Goal: Information Seeking & Learning: Learn about a topic

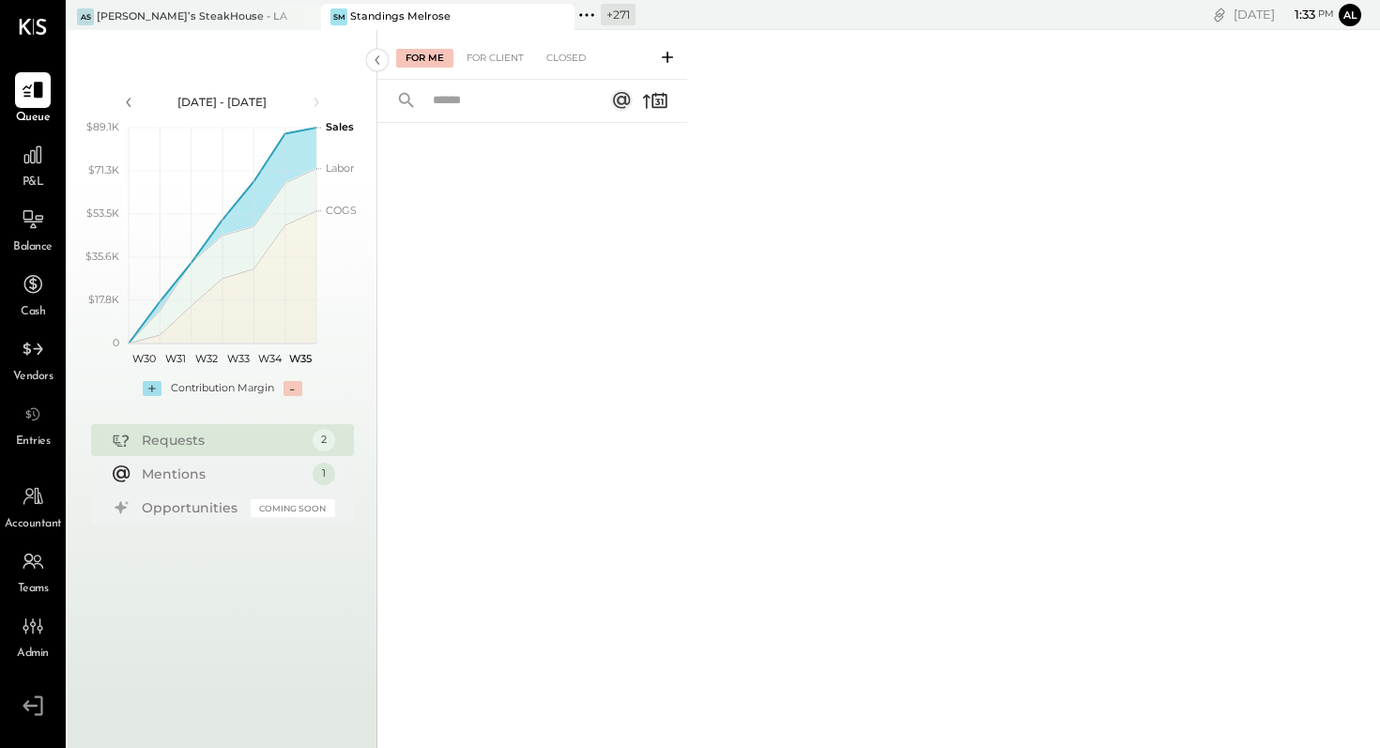
click at [589, 10] on icon at bounding box center [587, 15] width 24 height 24
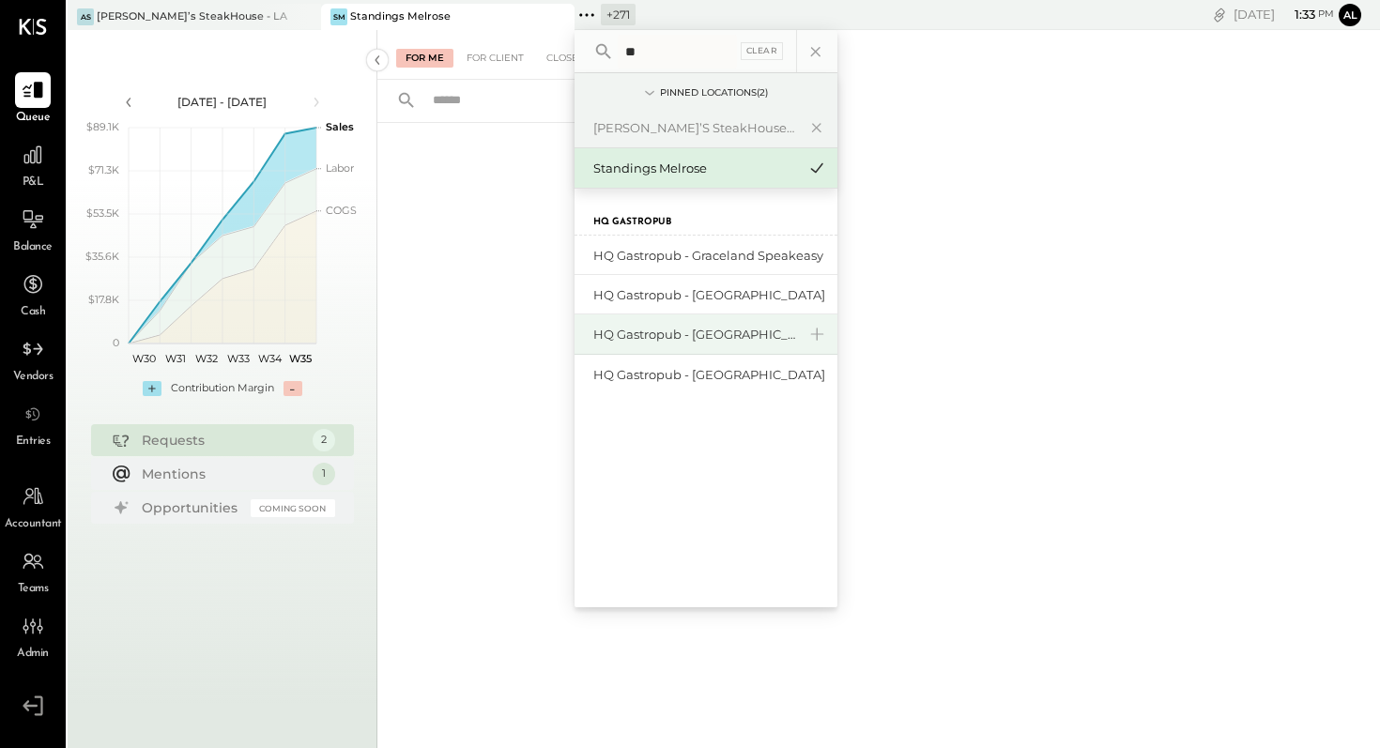
type input "**"
click at [708, 338] on div "HQ Gastropub - [GEOGRAPHIC_DATA][PERSON_NAME]" at bounding box center [695, 335] width 203 height 18
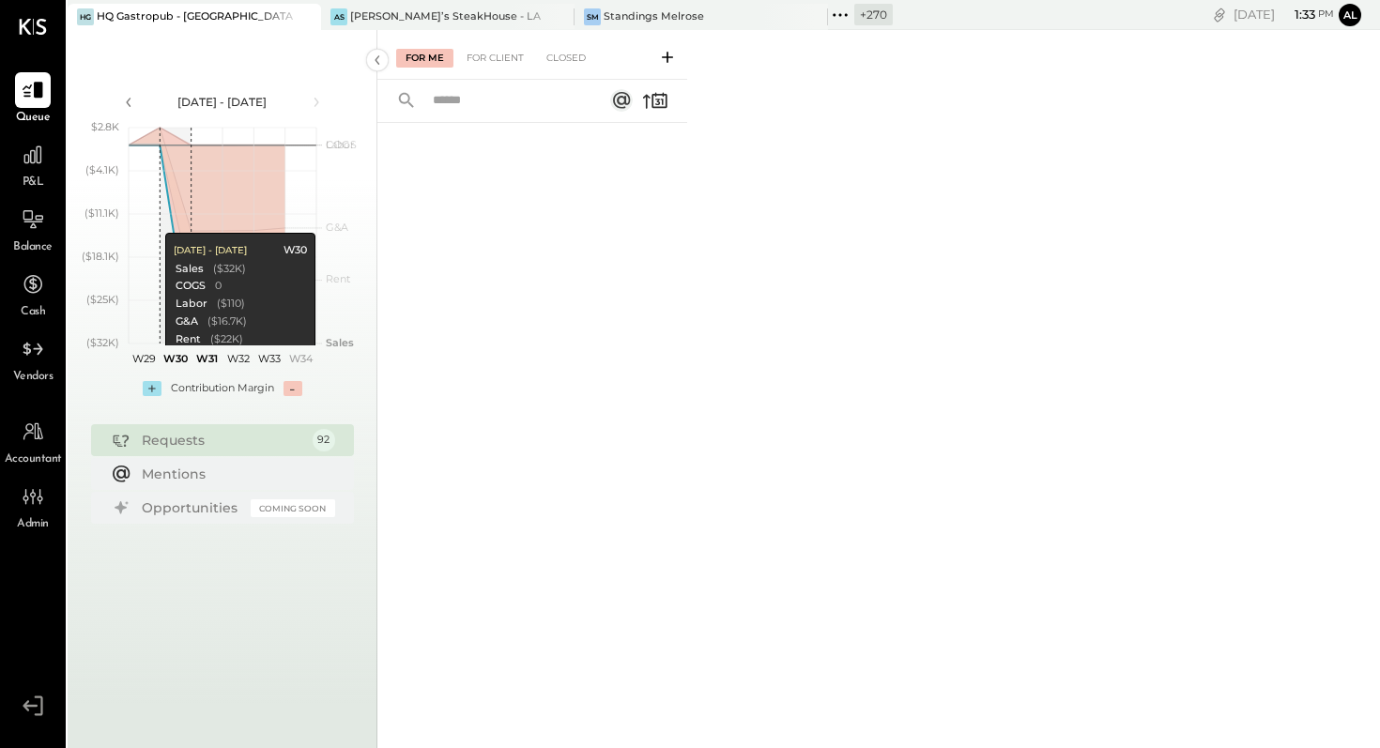
click at [170, 442] on div "Requests" at bounding box center [223, 440] width 162 height 19
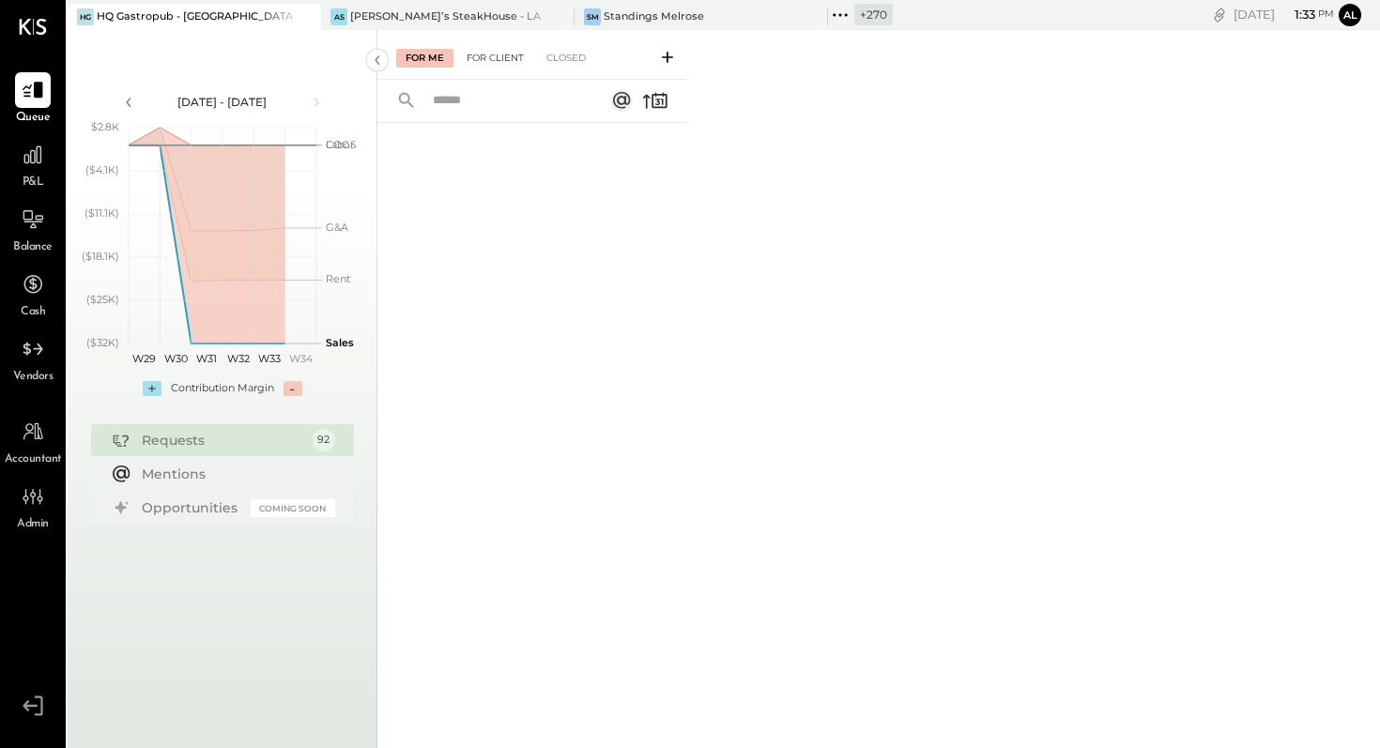
click at [491, 56] on div "For Client" at bounding box center [495, 58] width 76 height 19
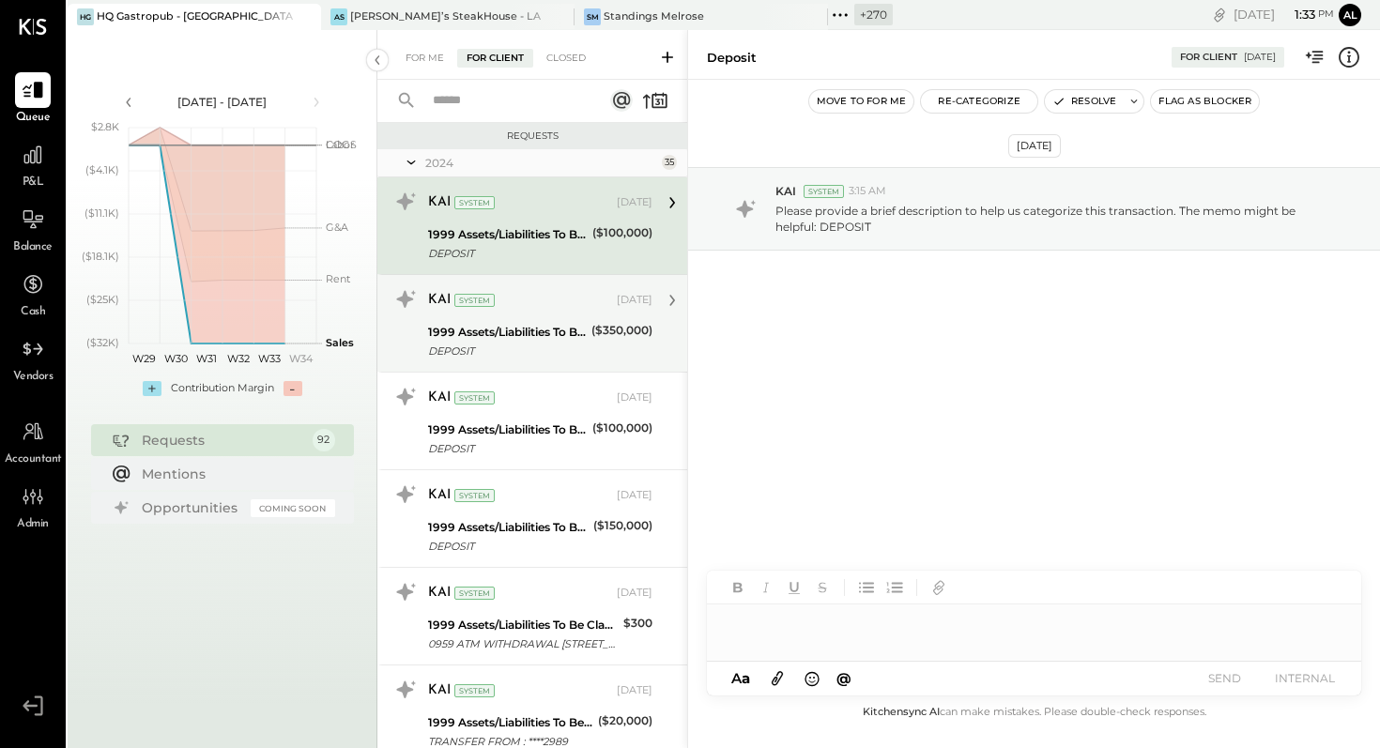
click at [583, 340] on div "1999 Assets/Liabilities To Be Classified DEPOSIT ($350,000)" at bounding box center [540, 341] width 224 height 41
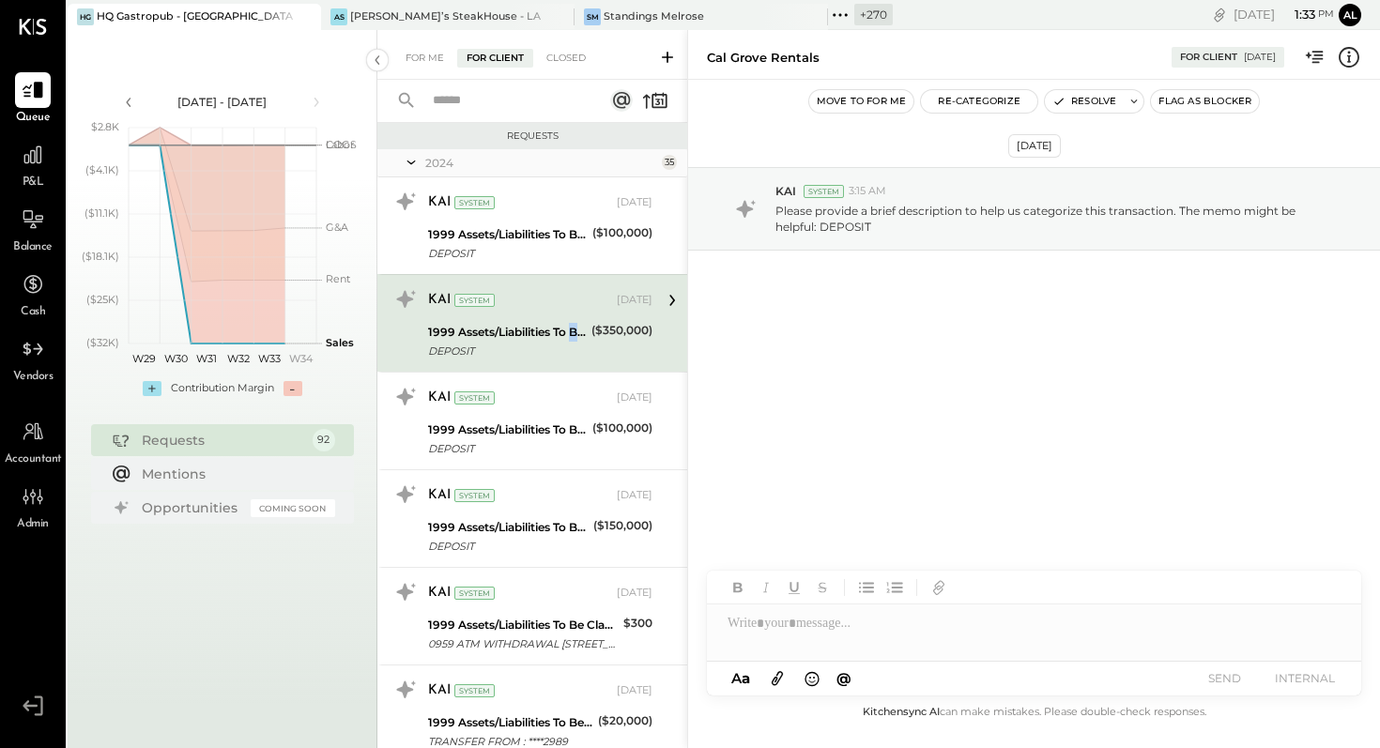
click at [583, 340] on div "1999 Assets/Liabilities To Be Classified DEPOSIT ($350,000)" at bounding box center [540, 341] width 224 height 41
click at [583, 341] on div "1999 Assets/Liabilities To Be Classified DEPOSIT ($350,000)" at bounding box center [540, 341] width 224 height 41
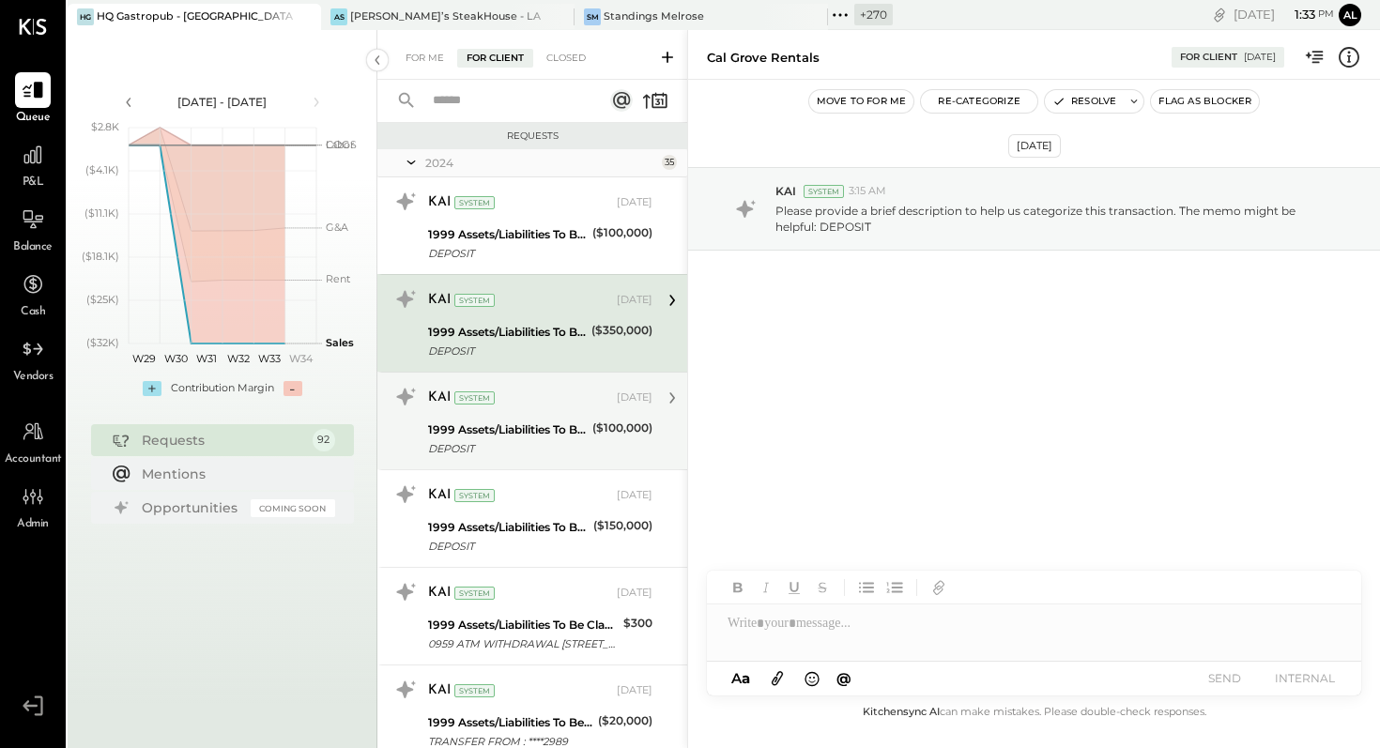
click at [554, 432] on div "1999 Assets/Liabilities To Be Classified" at bounding box center [507, 430] width 159 height 19
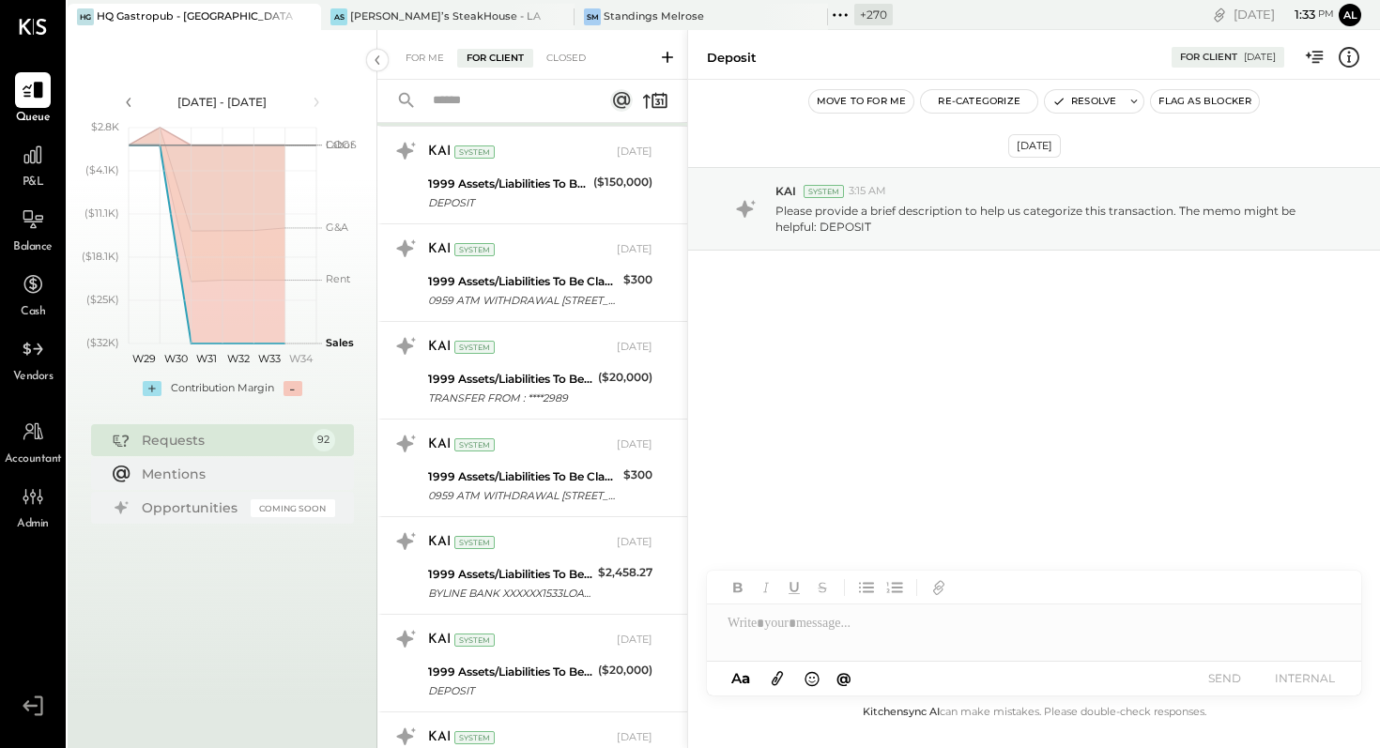
scroll to position [347, 0]
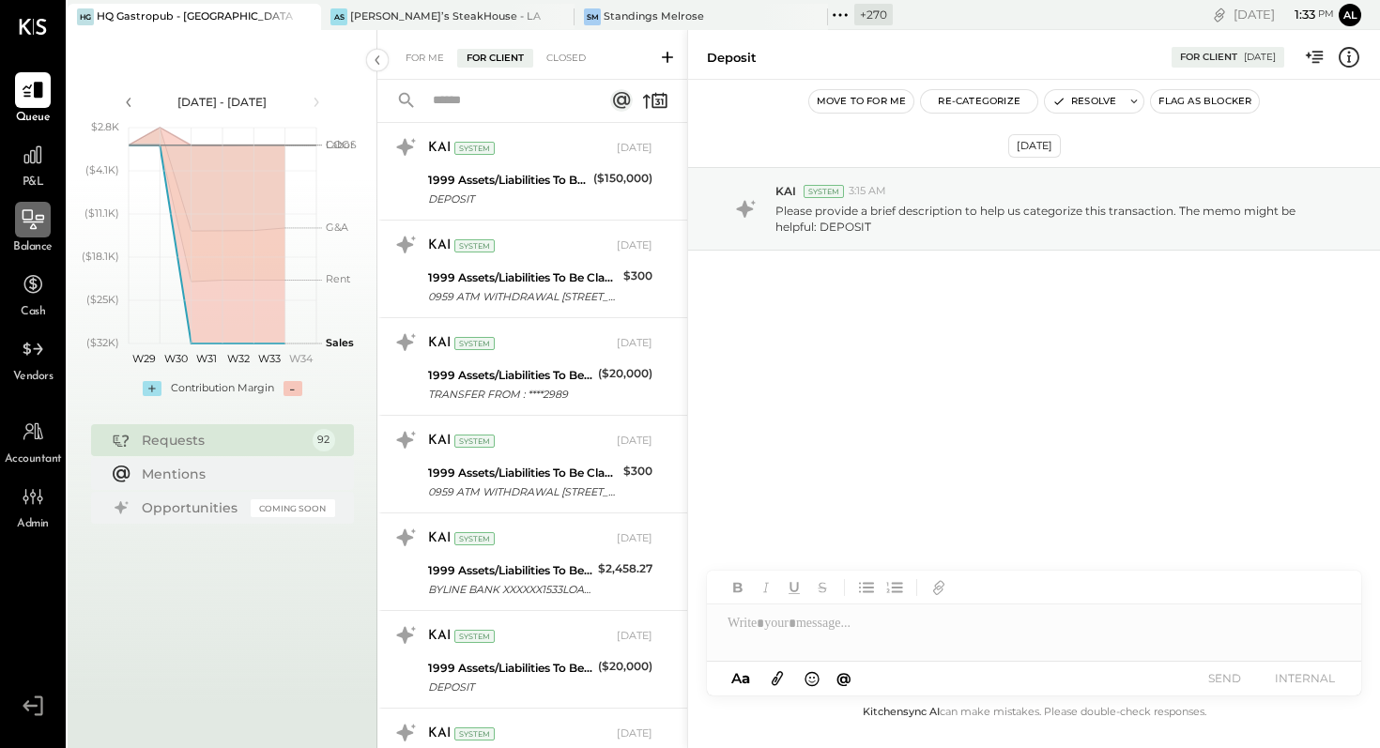
click at [31, 224] on icon at bounding box center [33, 220] width 24 height 24
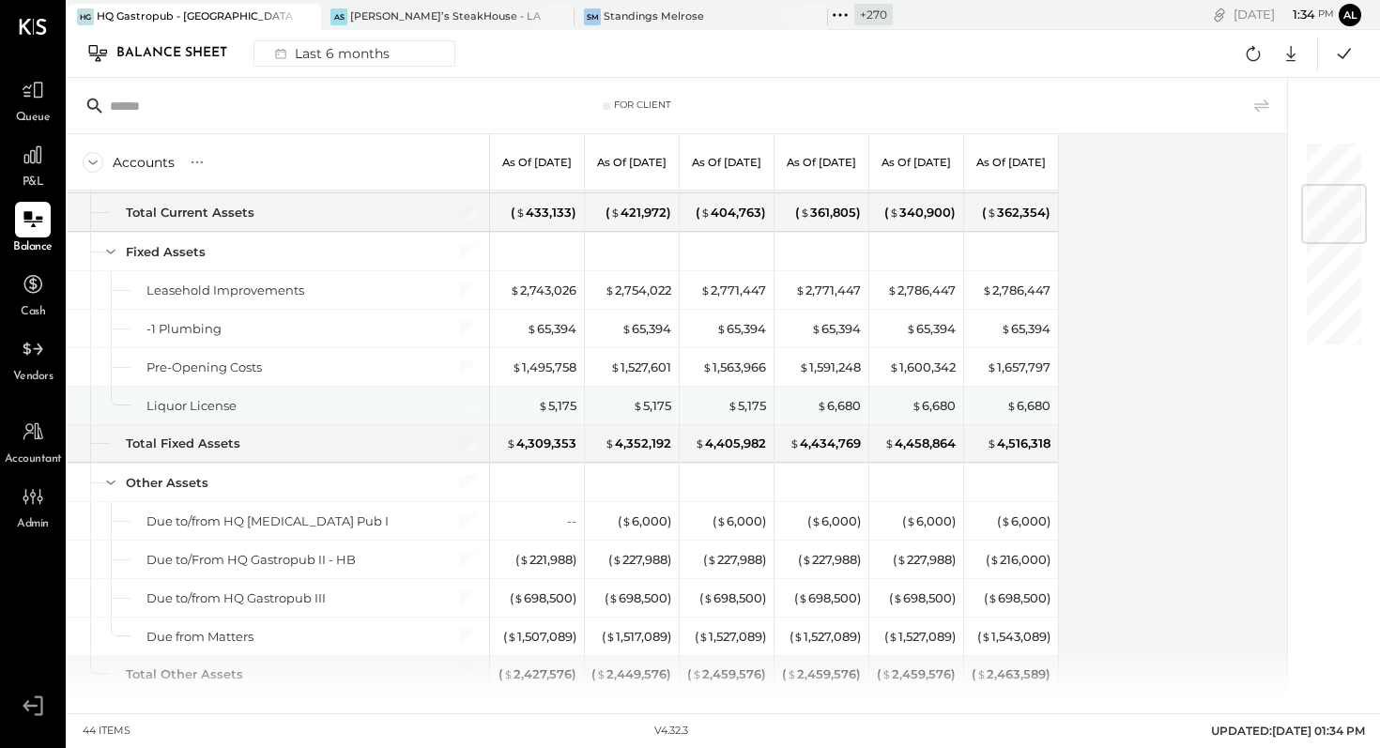
scroll to position [391, 0]
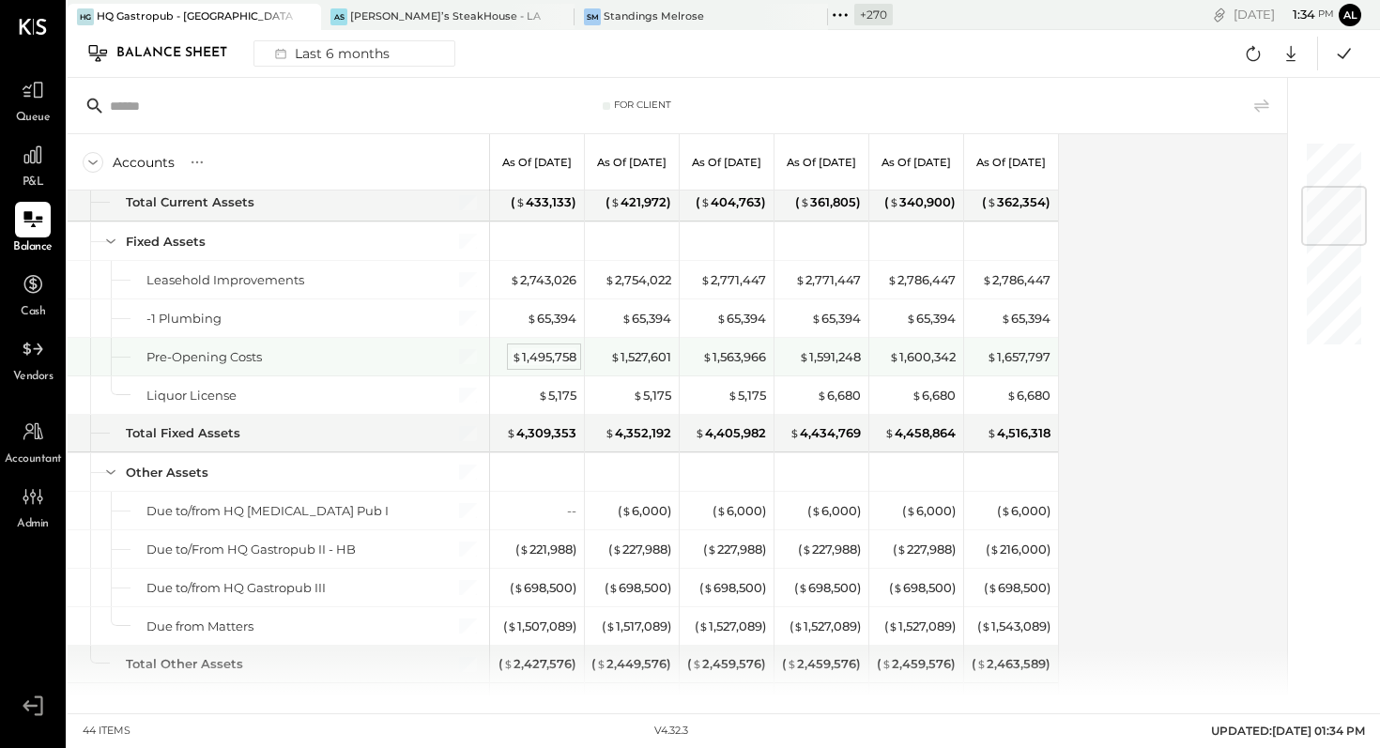
click at [544, 351] on div "$ 1,495,758" at bounding box center [544, 357] width 65 height 18
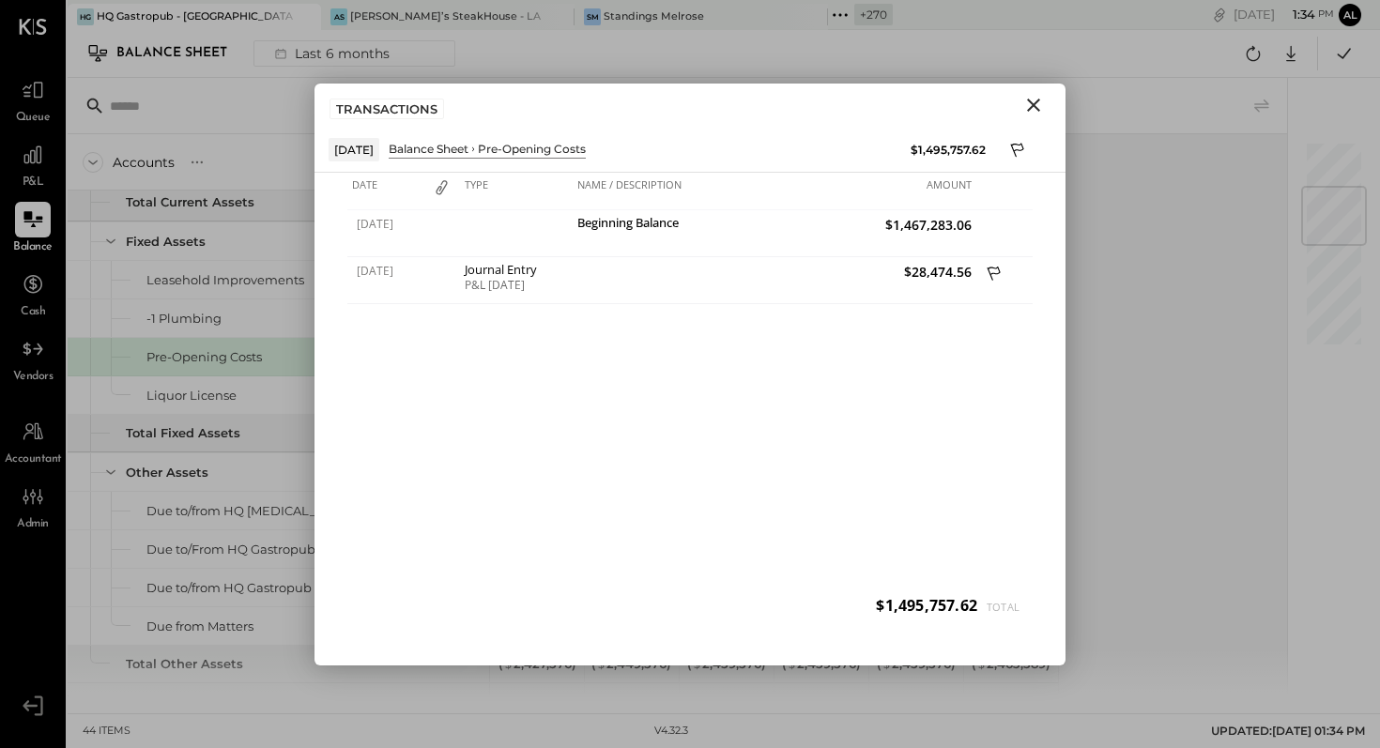
click at [1030, 103] on icon "Close" at bounding box center [1034, 105] width 23 height 23
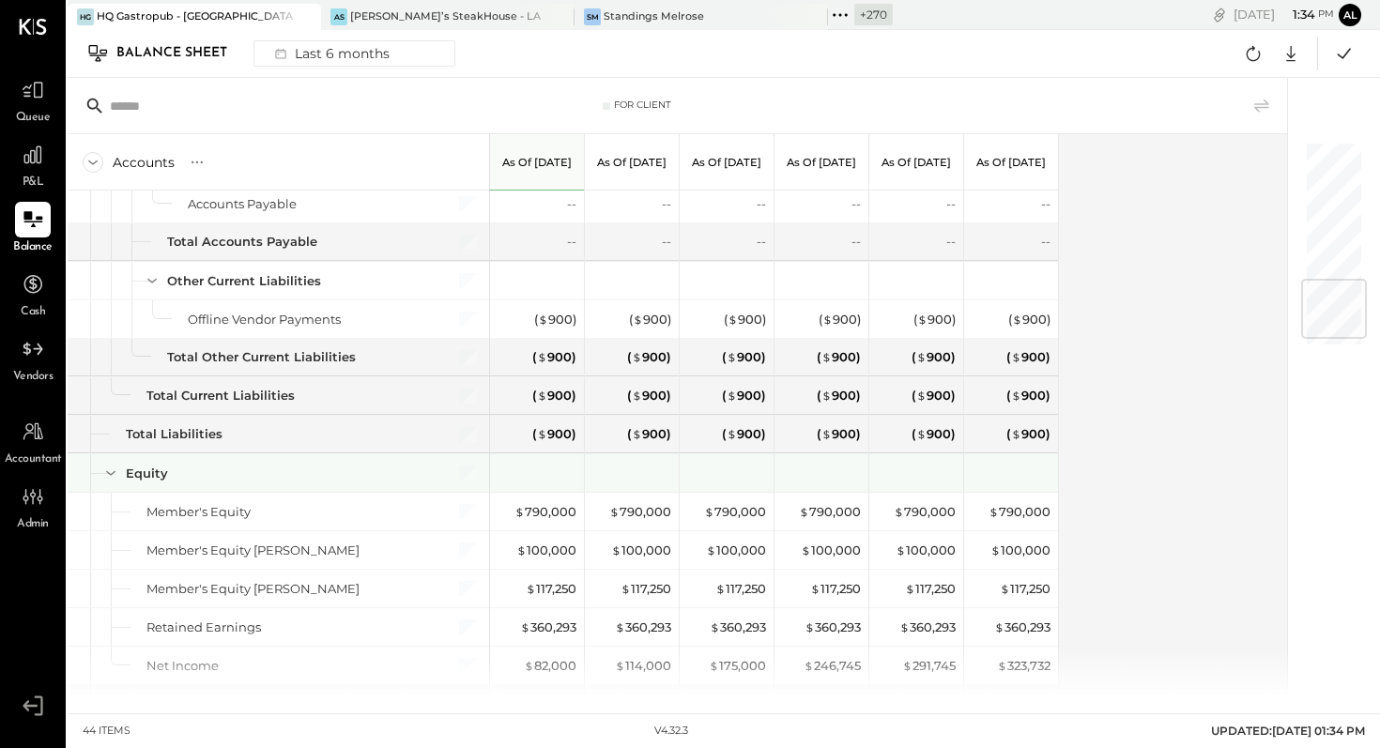
scroll to position [1232, 0]
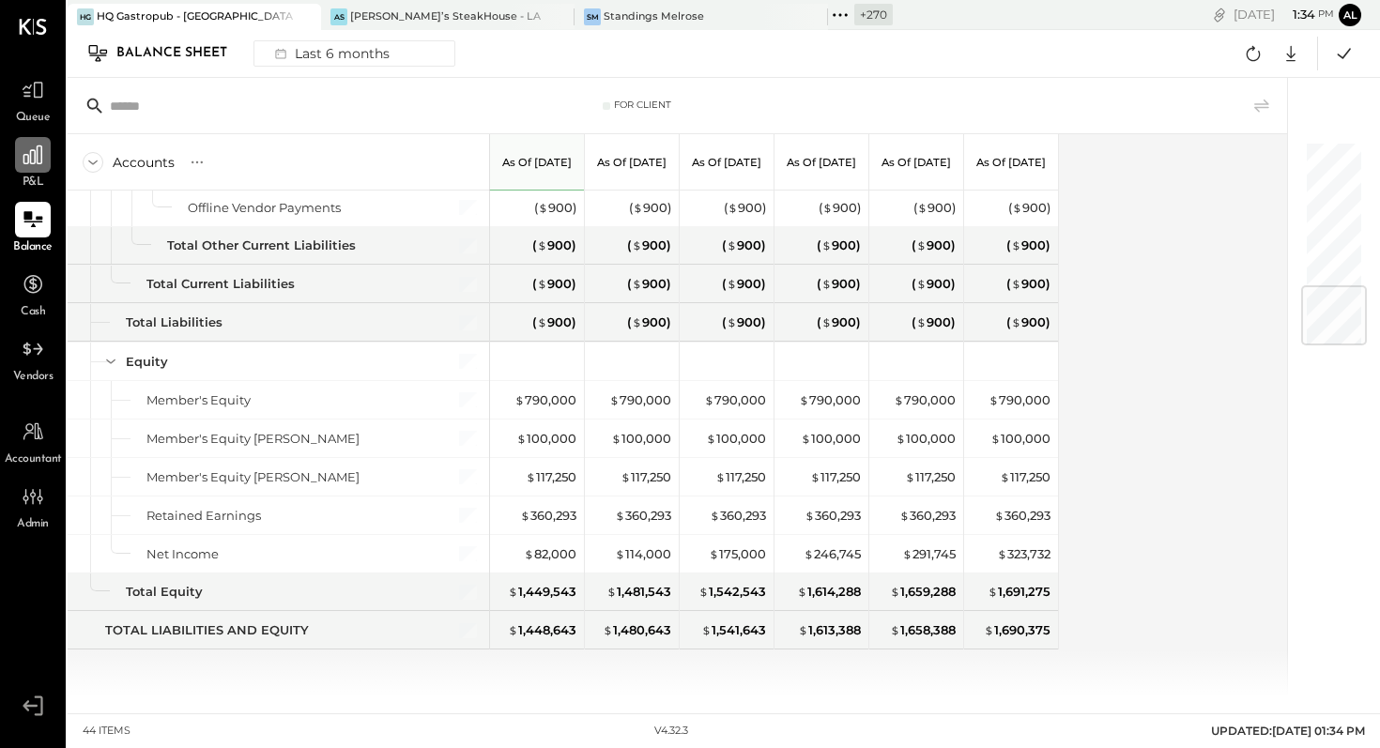
click at [26, 157] on icon at bounding box center [33, 155] width 24 height 24
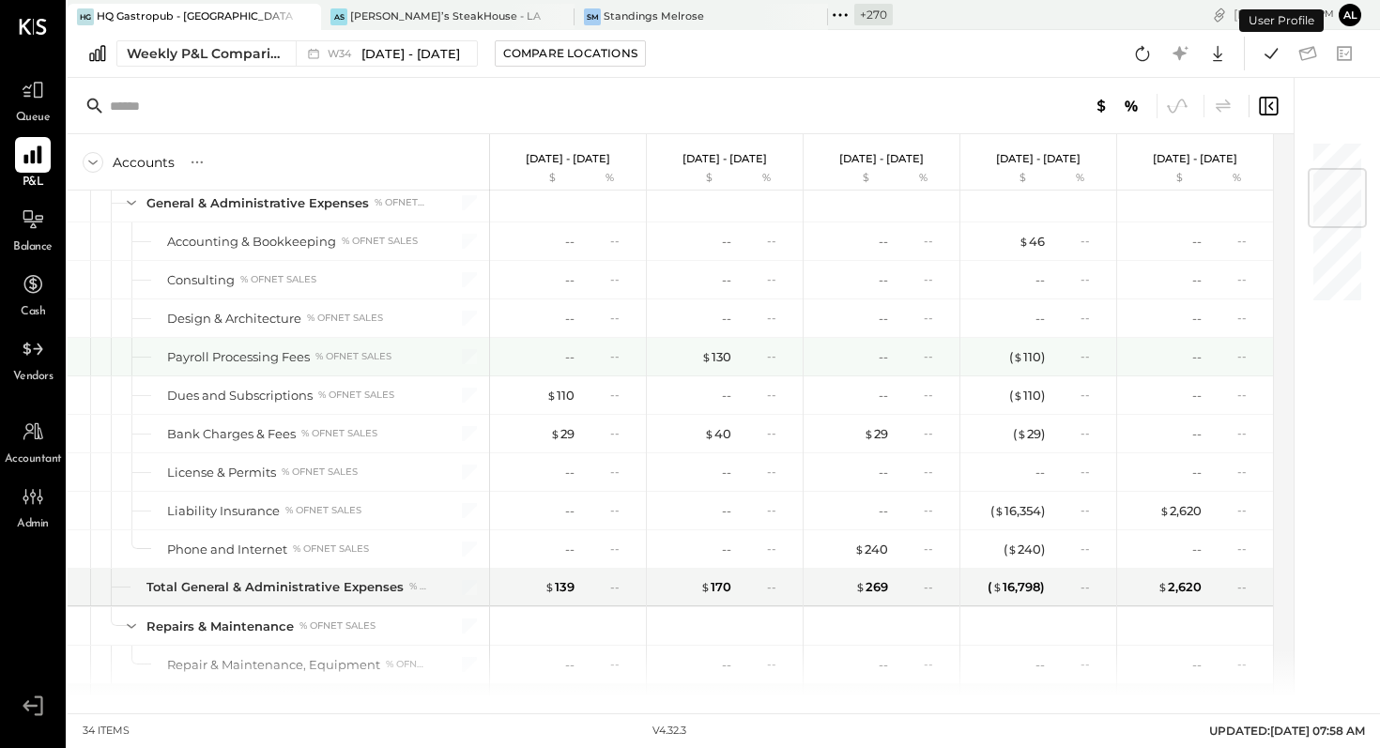
scroll to position [238, 0]
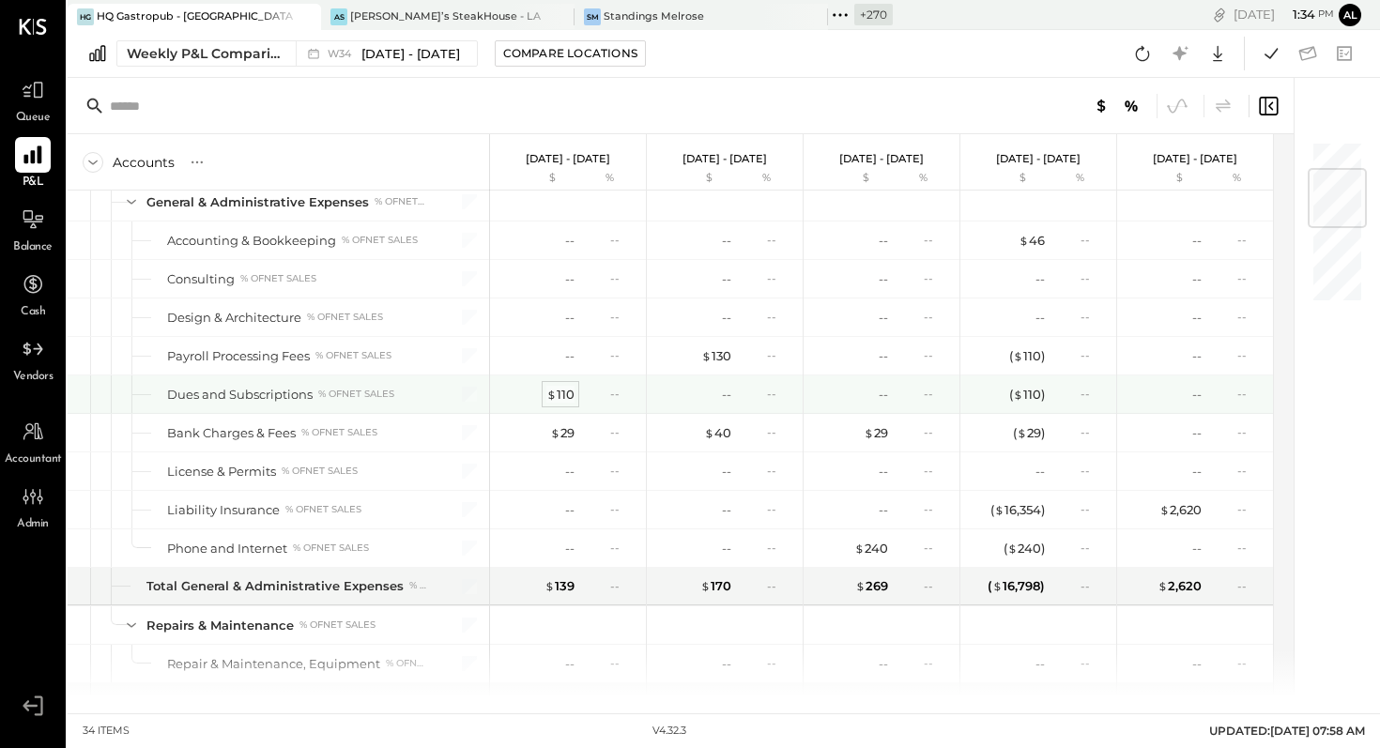
click at [571, 399] on div "$ 110" at bounding box center [561, 395] width 28 height 18
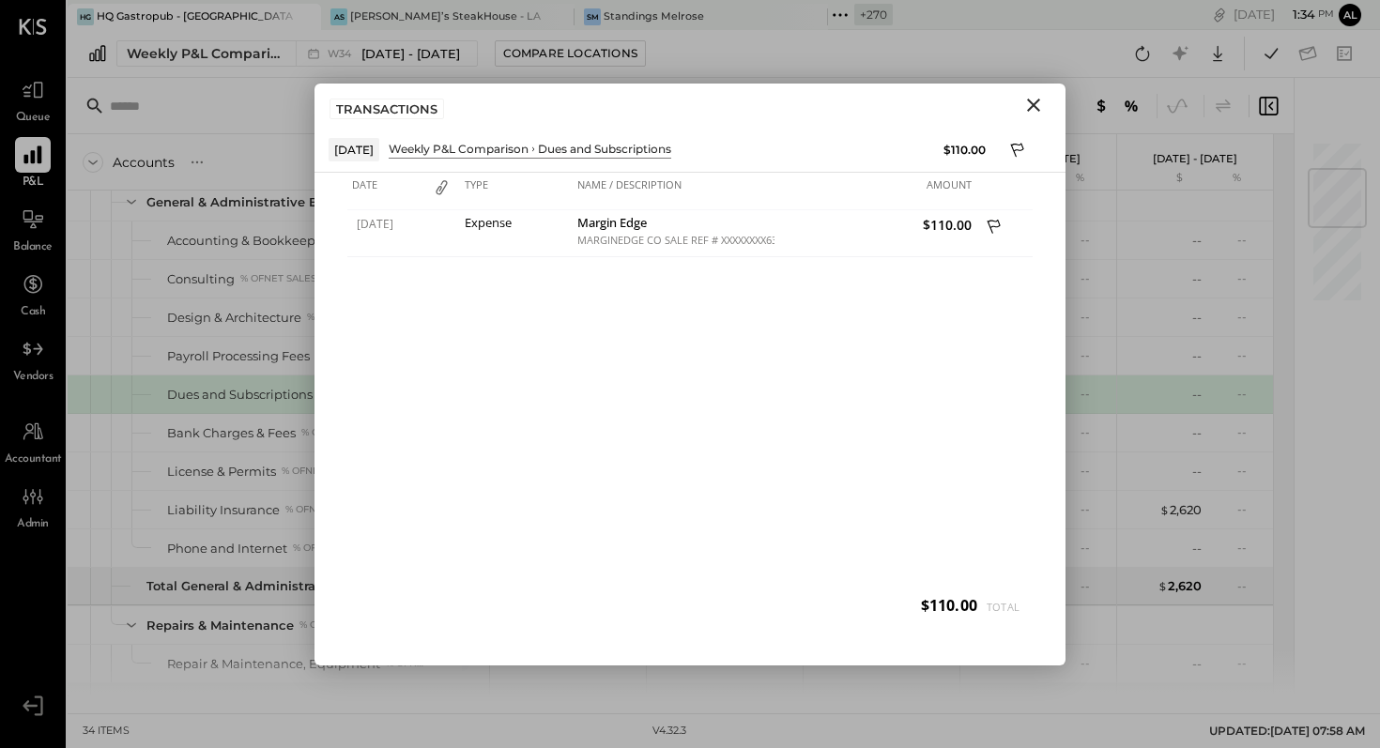
click at [95, 376] on div at bounding box center [93, 395] width 6 height 38
click at [1038, 102] on icon "Close" at bounding box center [1034, 105] width 23 height 23
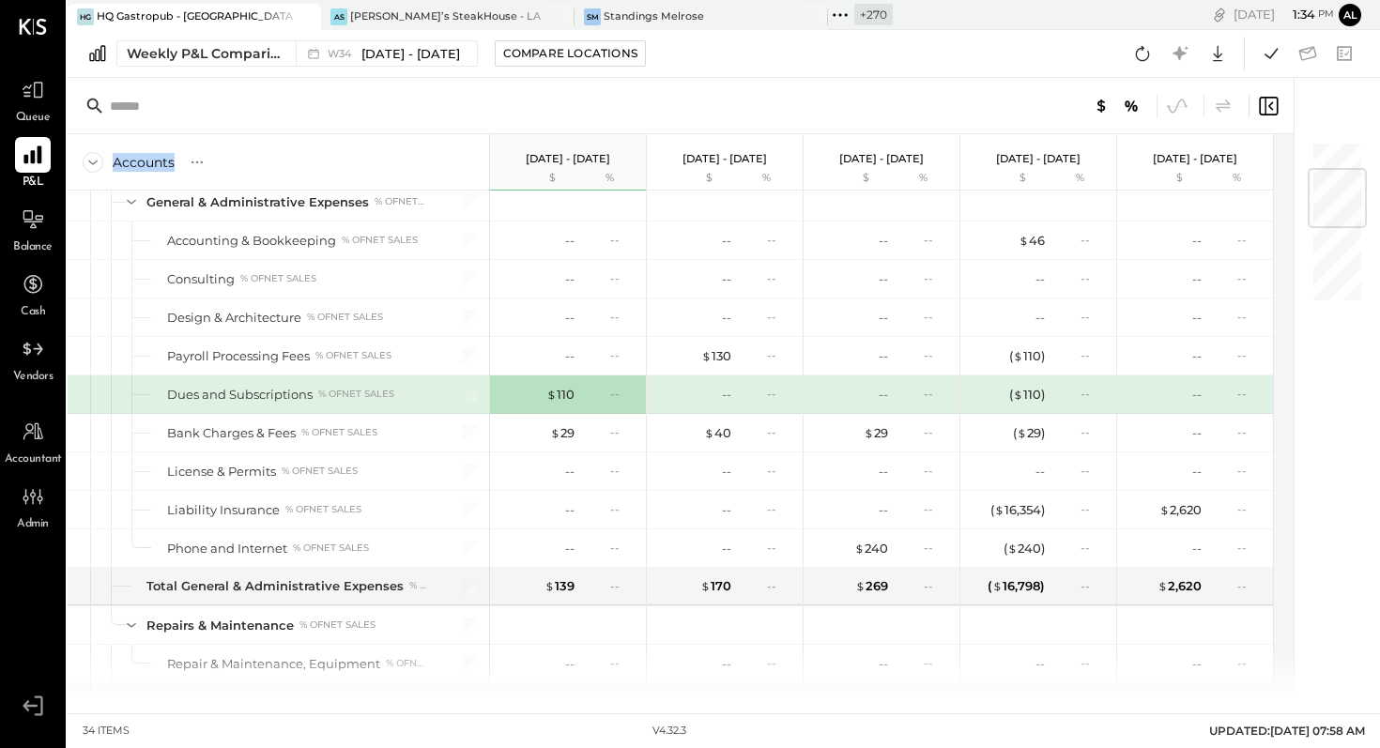
click at [1038, 102] on div at bounding box center [1015, 106] width 531 height 24
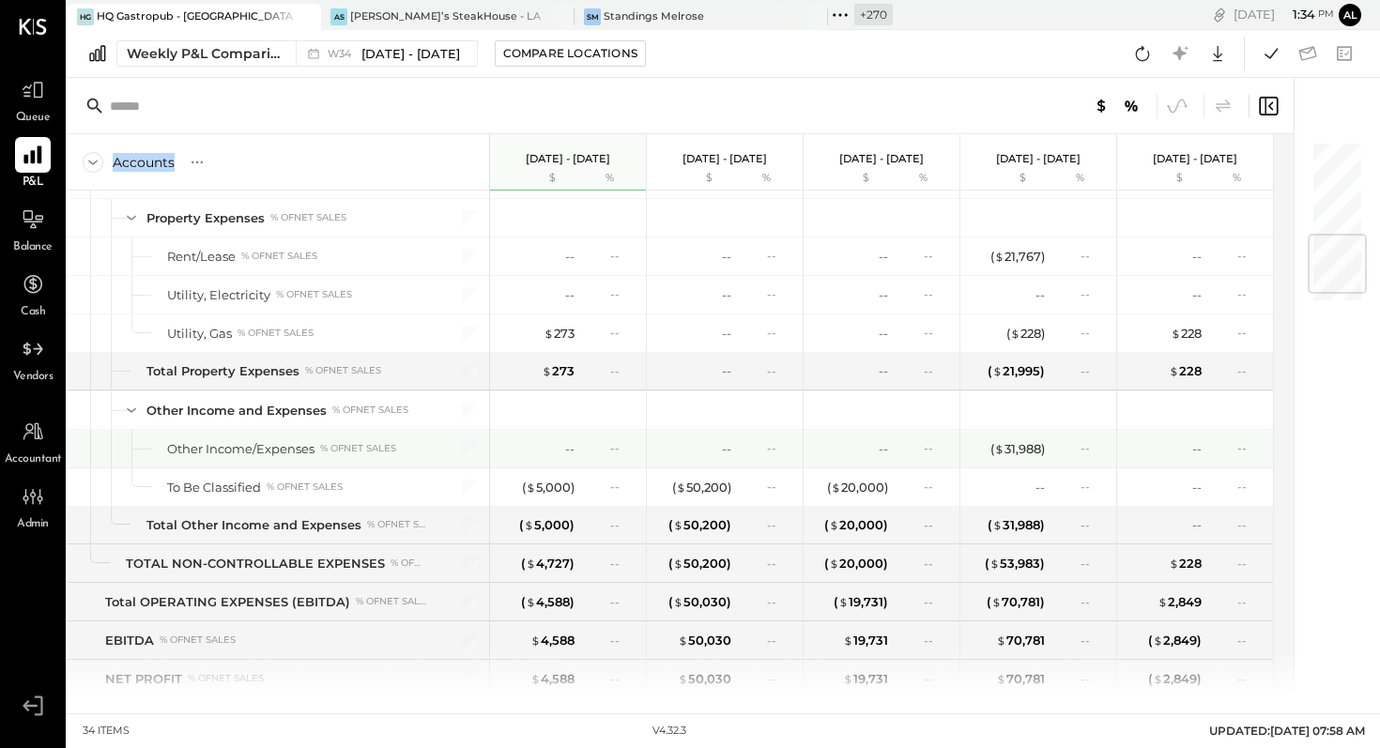
scroll to position [800, 0]
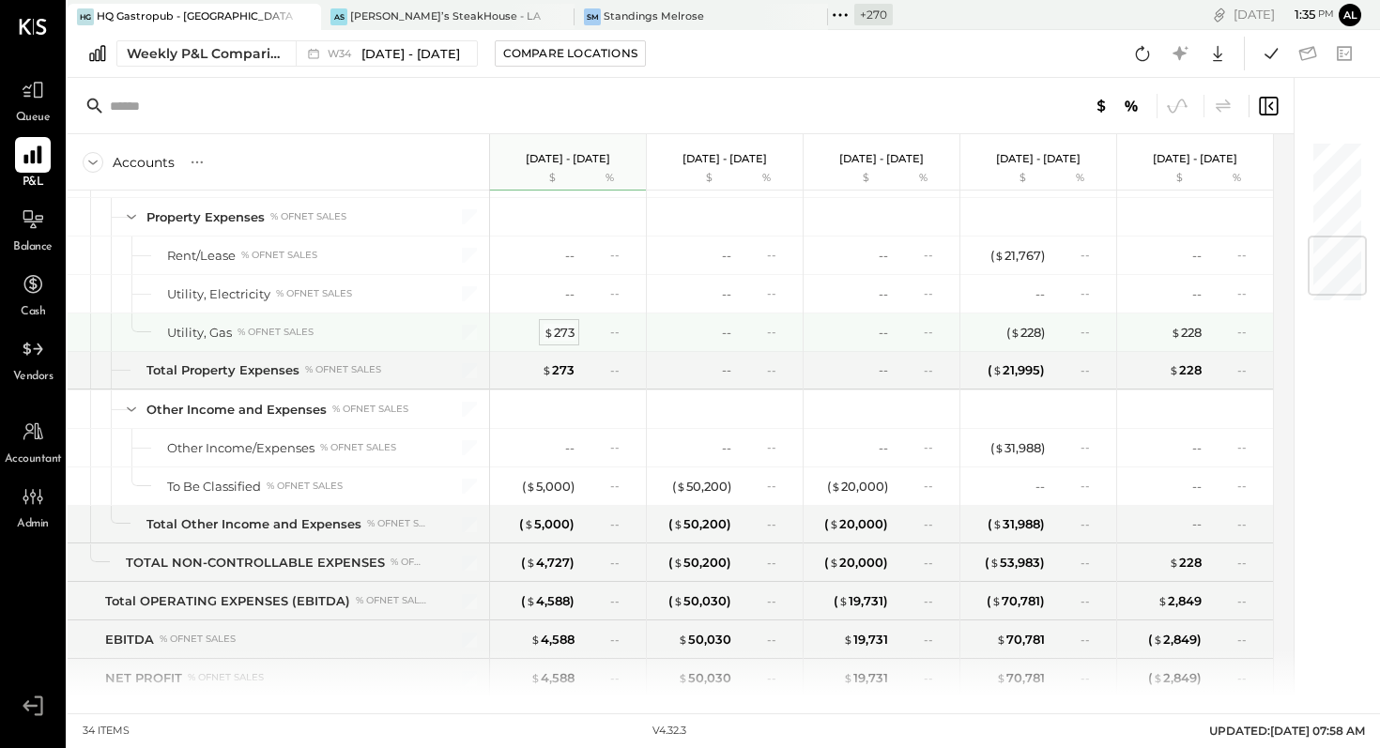
click at [552, 337] on span "$" at bounding box center [549, 332] width 10 height 15
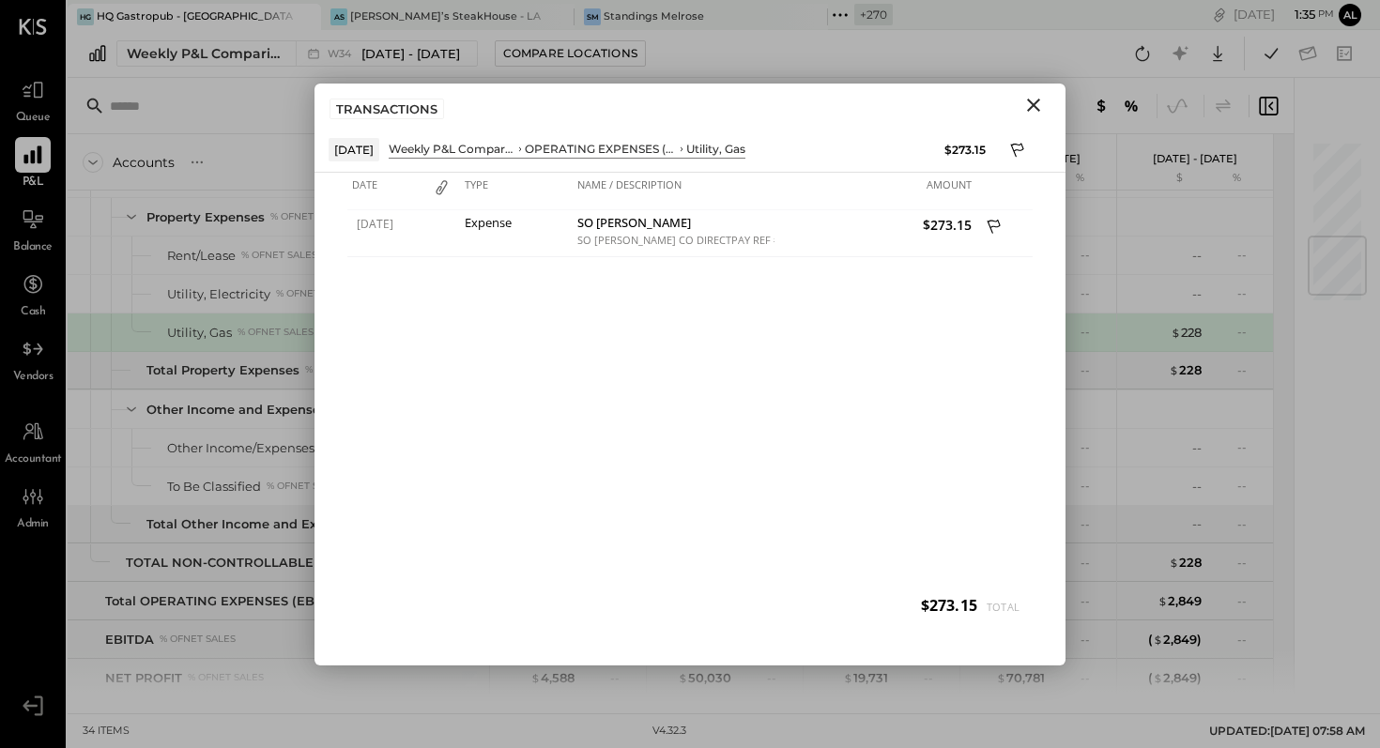
click at [1026, 100] on icon "Close" at bounding box center [1034, 105] width 23 height 23
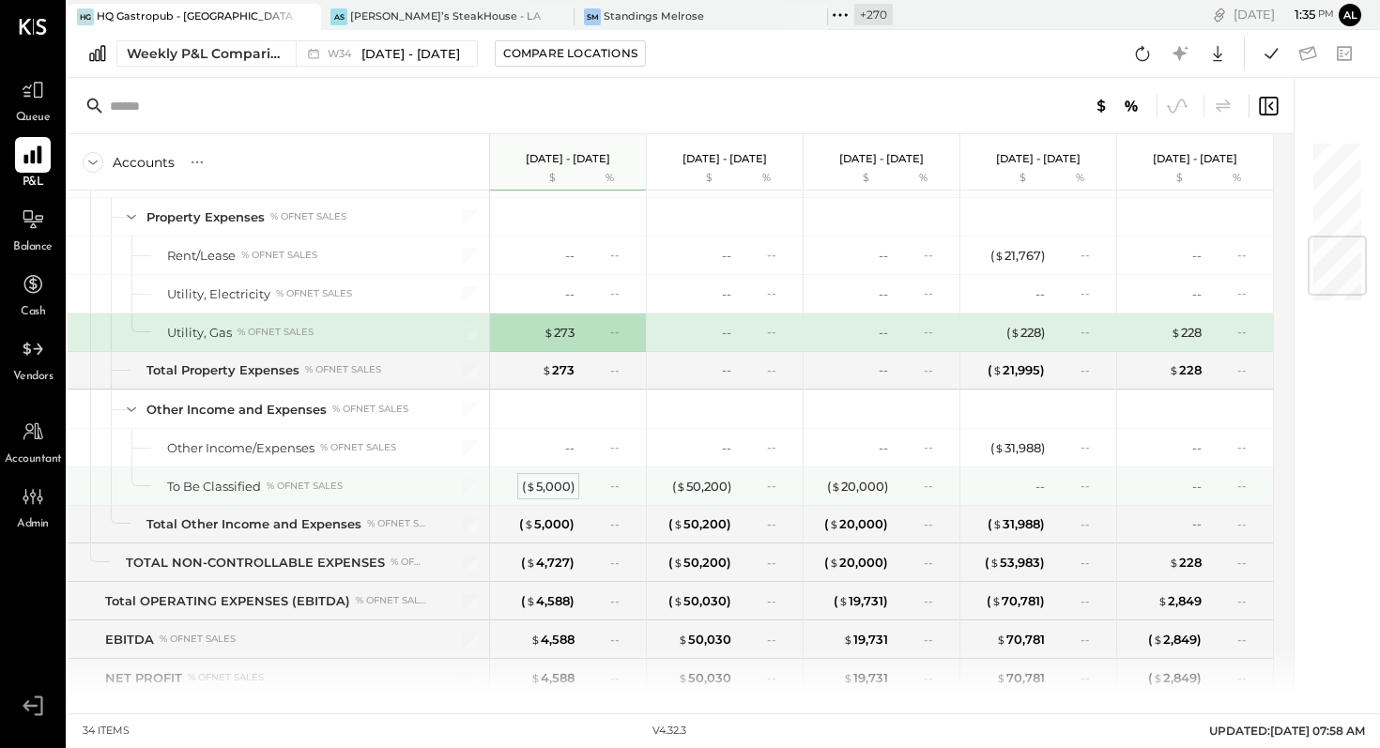
click at [556, 480] on div "( $ 5,000 )" at bounding box center [548, 487] width 53 height 18
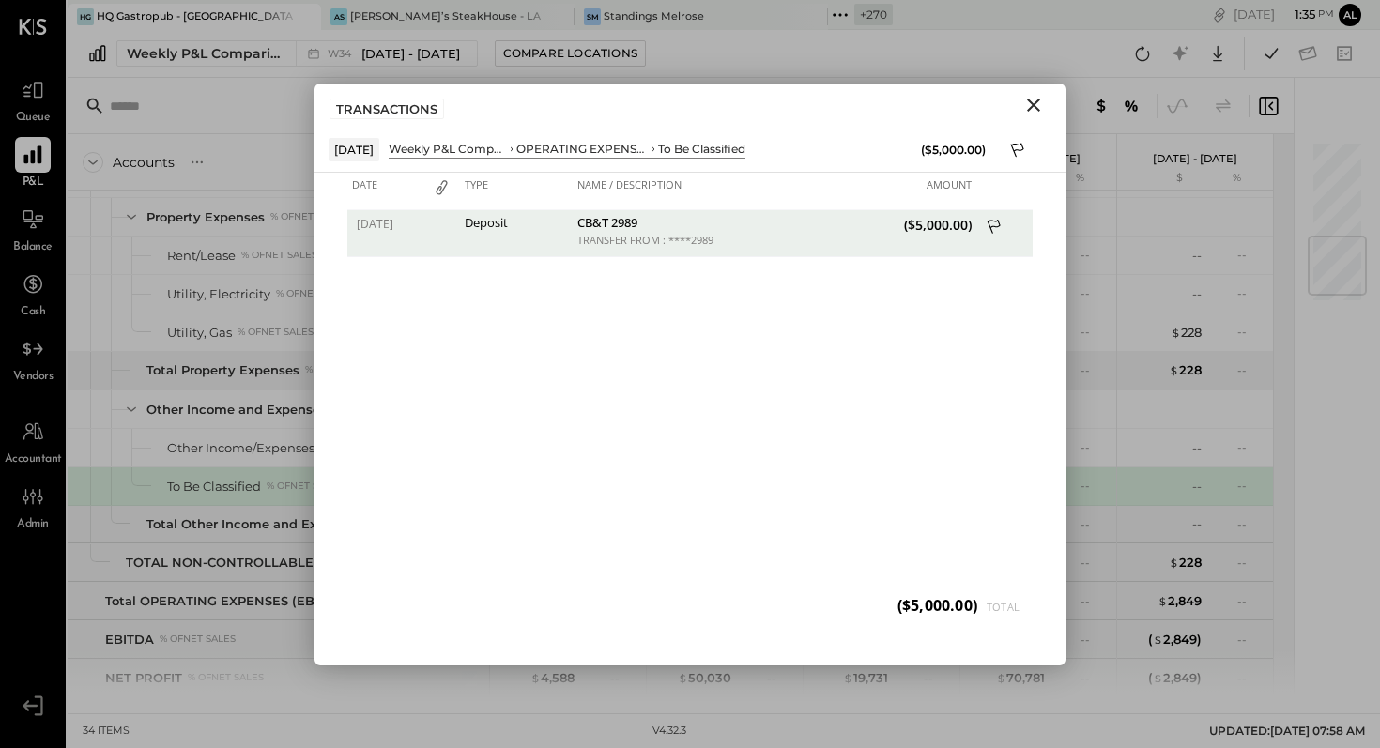
click at [1025, 118] on div "TRANSACTIONS" at bounding box center [690, 105] width 751 height 43
click at [1030, 102] on icon "Close" at bounding box center [1034, 105] width 23 height 23
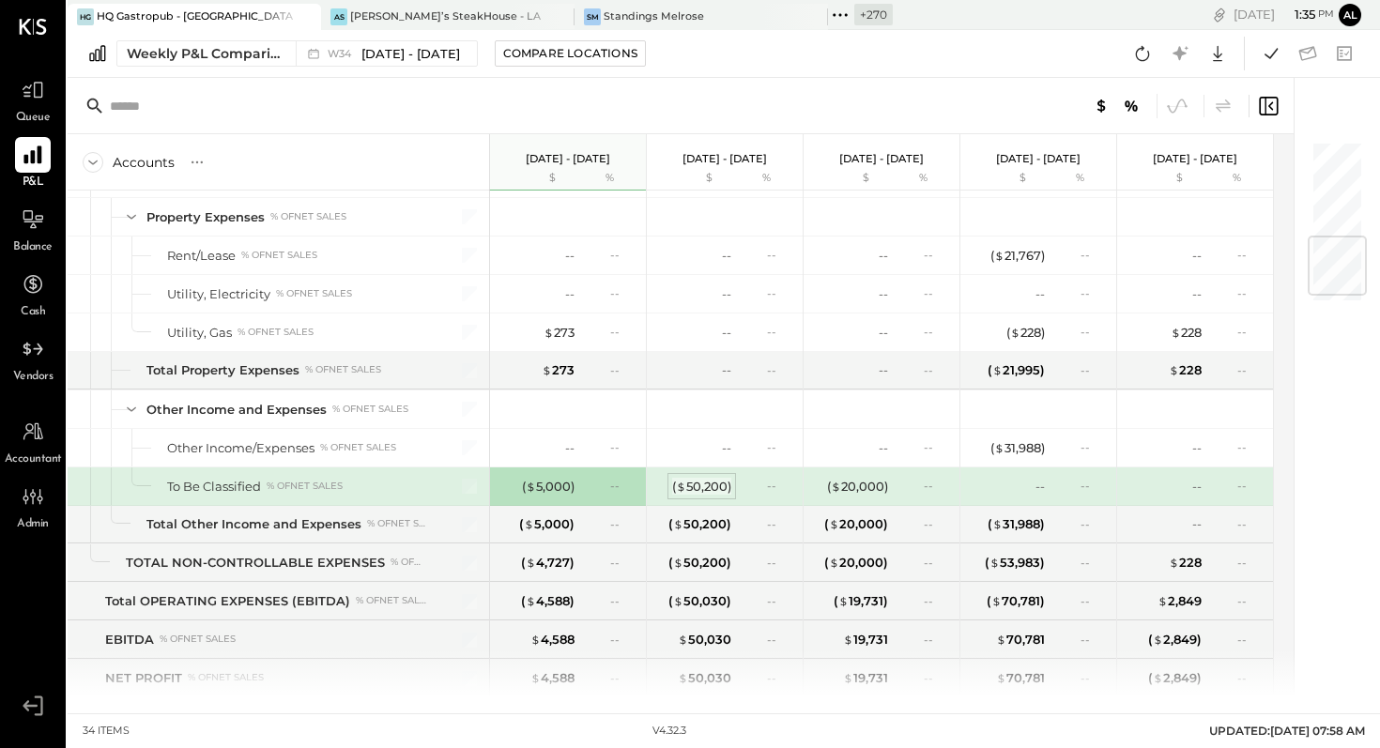
click at [694, 489] on div "( $ 50,200 )" at bounding box center [701, 487] width 59 height 18
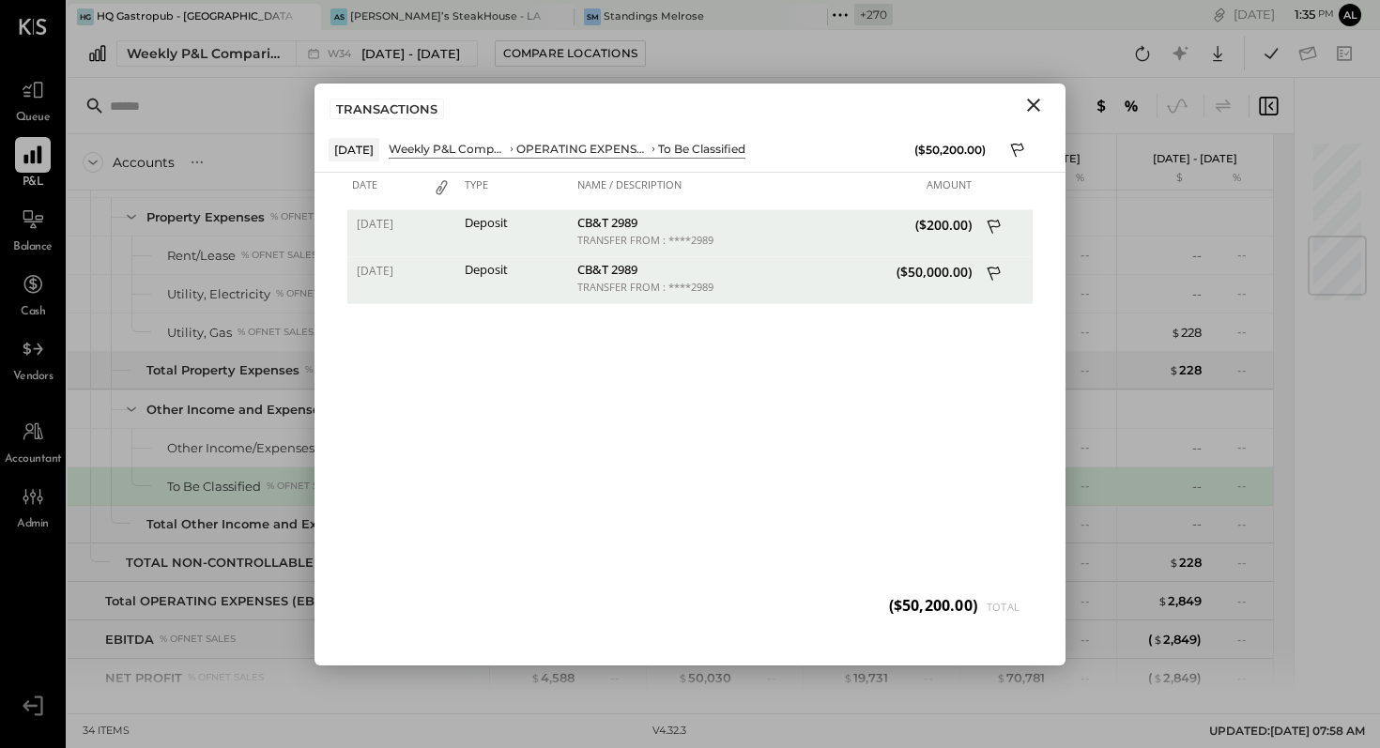
click at [1028, 106] on icon "Close" at bounding box center [1034, 105] width 23 height 23
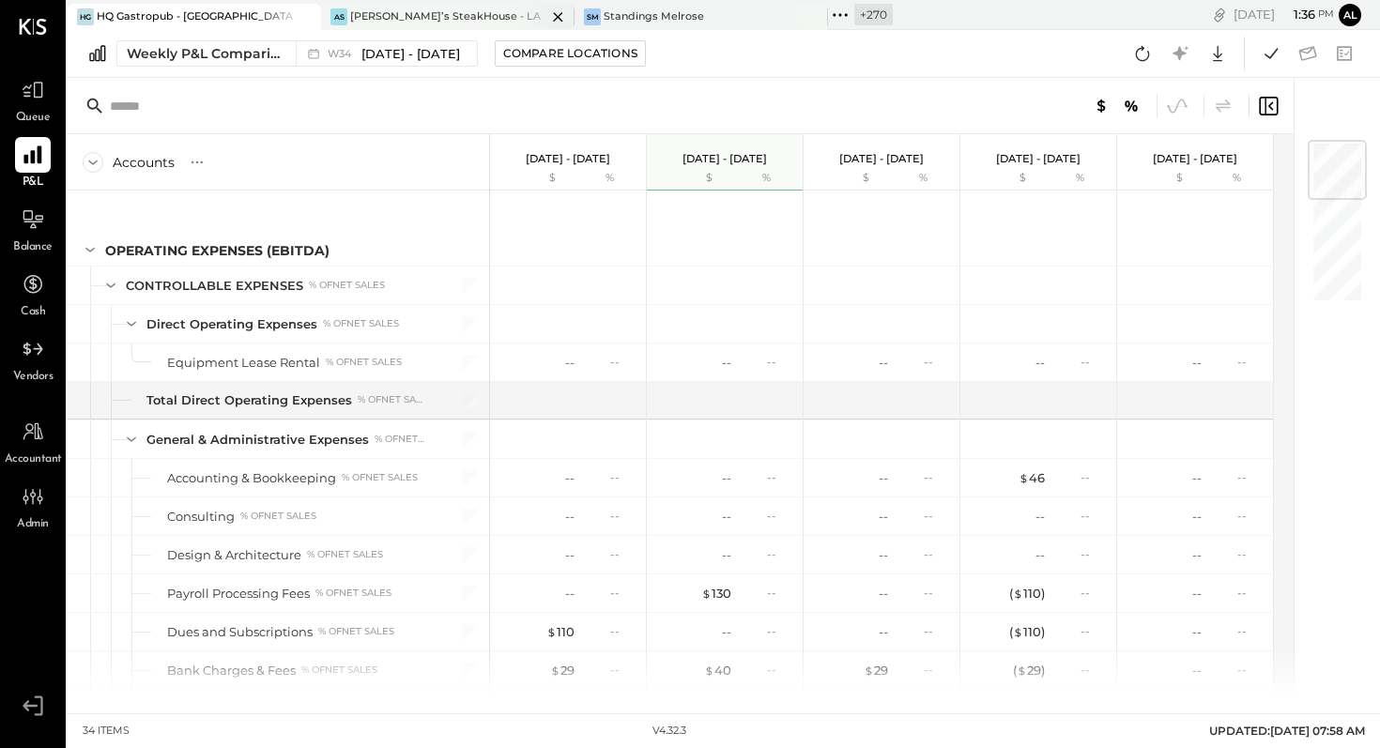
click at [504, 11] on div "AS [PERSON_NAME]’s SteakHouse - LA" at bounding box center [433, 16] width 225 height 17
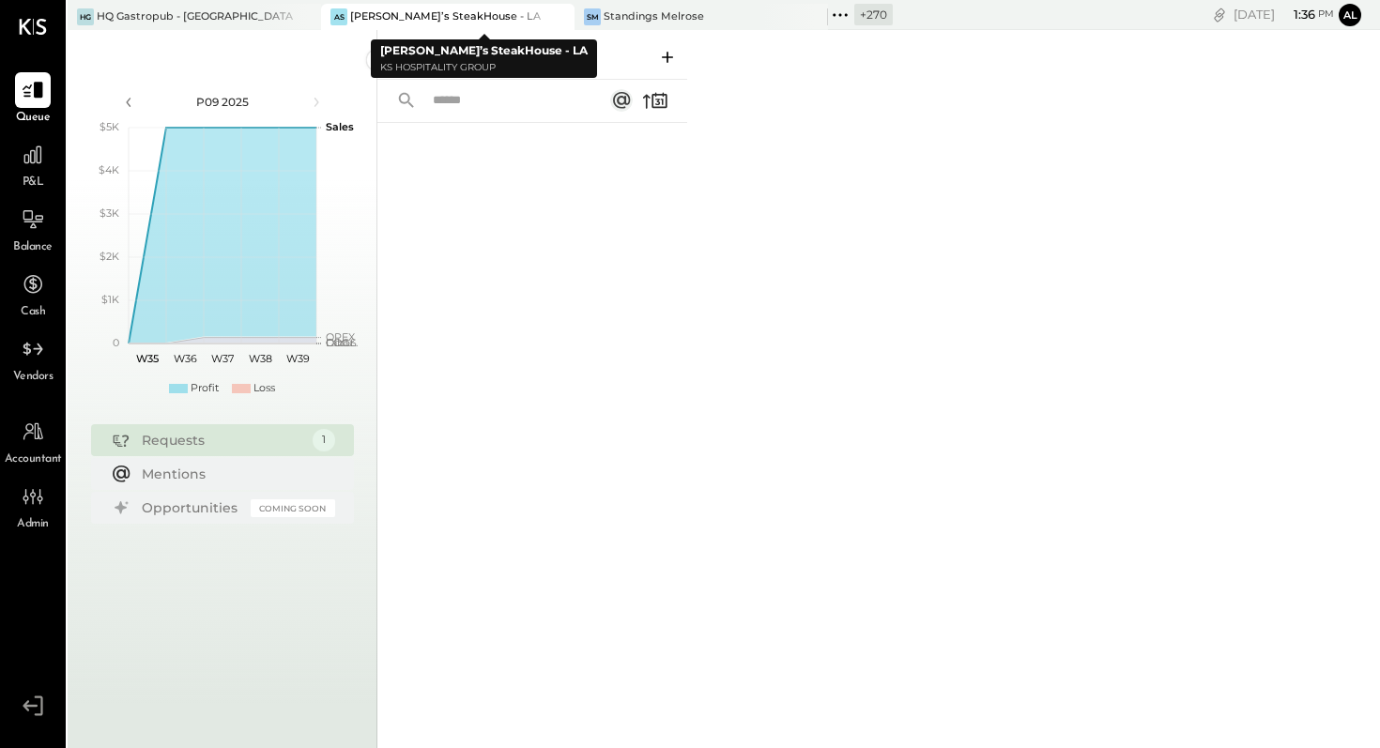
click at [561, 16] on icon at bounding box center [558, 17] width 23 height 23
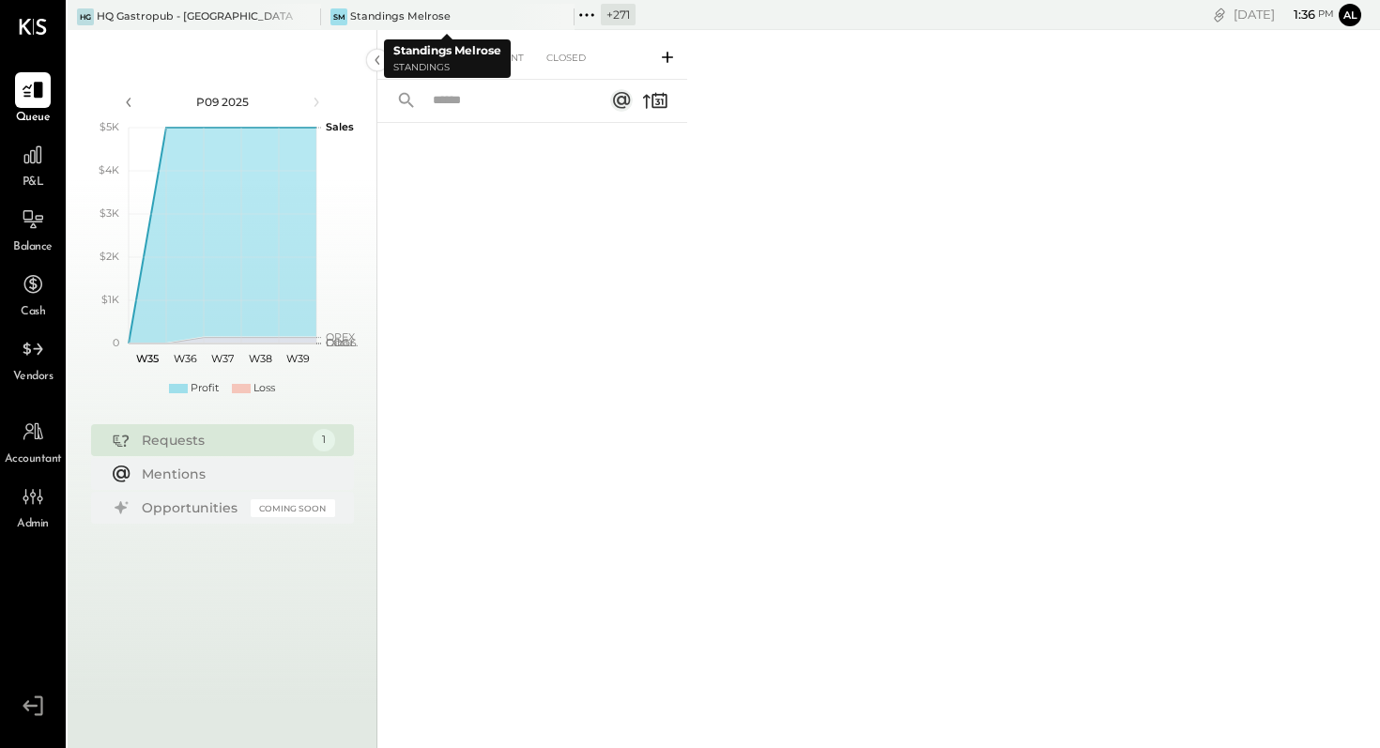
click at [517, 30] on div "For Me For Client Closed" at bounding box center [533, 55] width 310 height 50
click at [517, 20] on div at bounding box center [542, 16] width 66 height 25
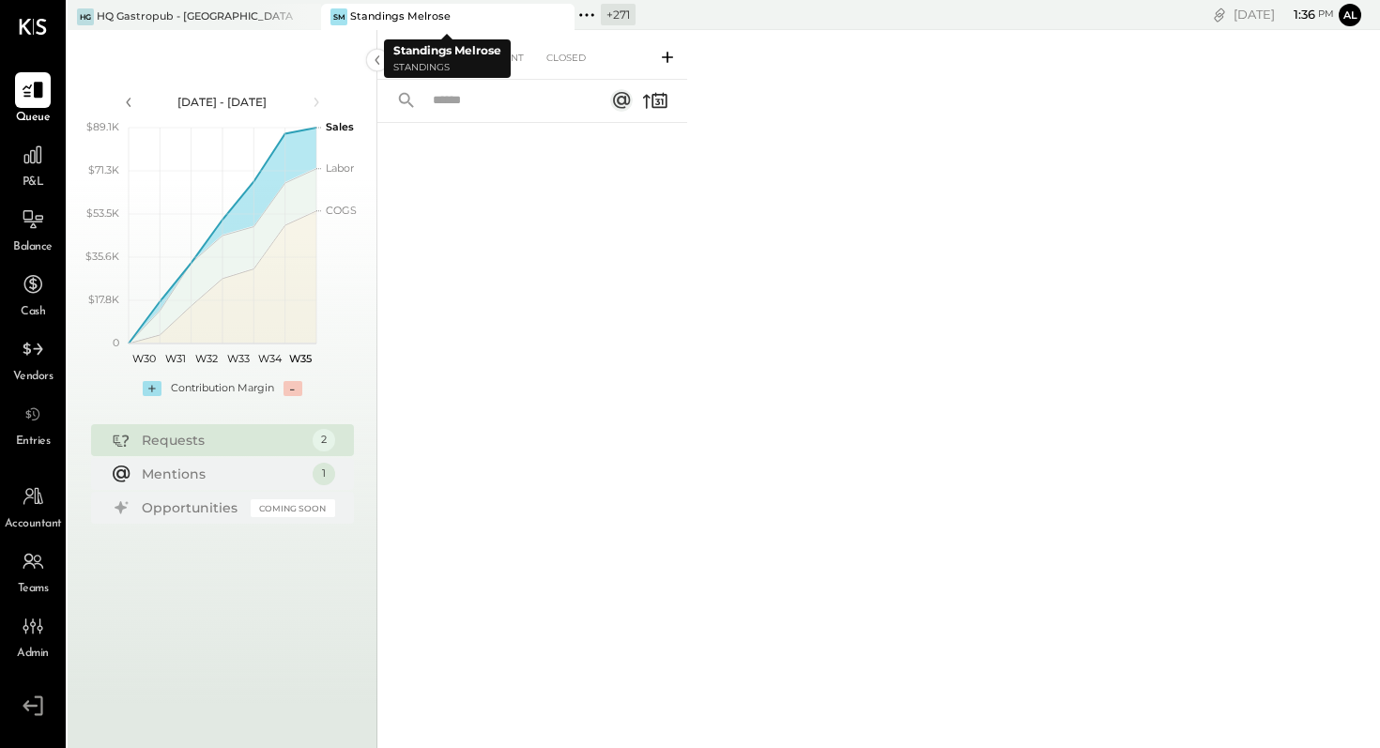
click at [563, 19] on icon at bounding box center [558, 17] width 23 height 23
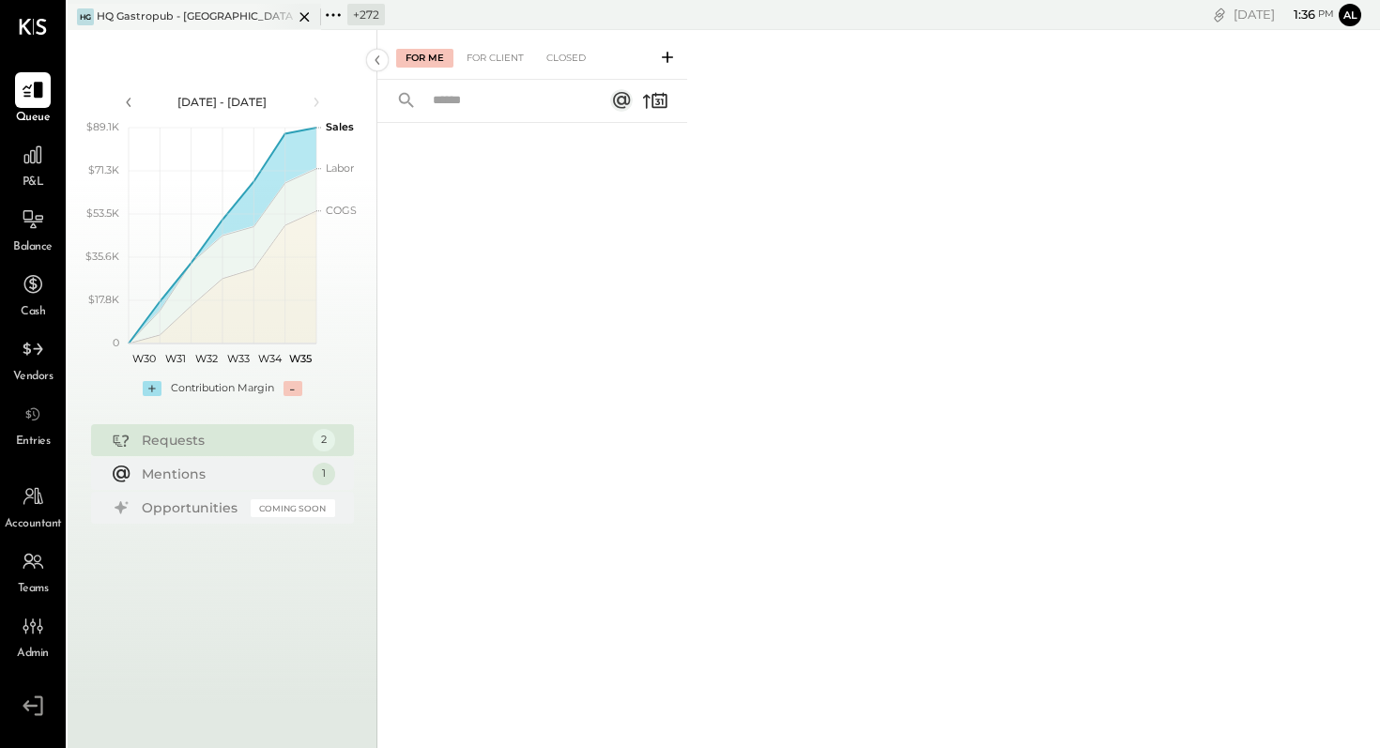
click at [193, 10] on div "HQ Gastropub - [GEOGRAPHIC_DATA][PERSON_NAME]" at bounding box center [195, 16] width 196 height 15
